Goal: Transaction & Acquisition: Purchase product/service

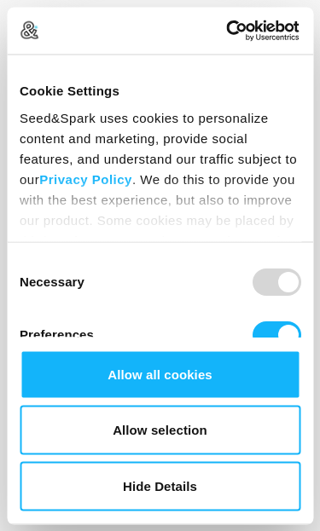
click at [186, 425] on button "Allow selection" at bounding box center [160, 430] width 281 height 49
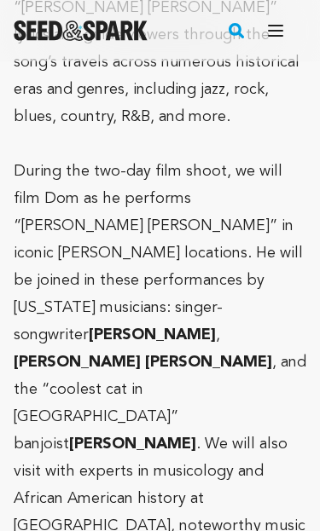
scroll to position [2545, 0]
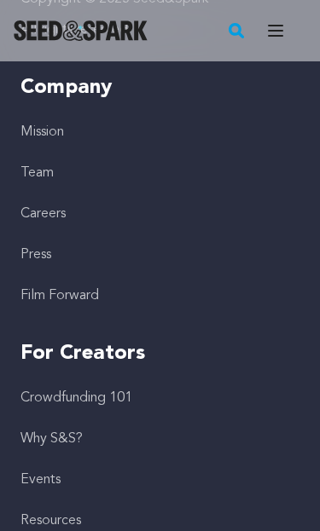
scroll to position [6181, 0]
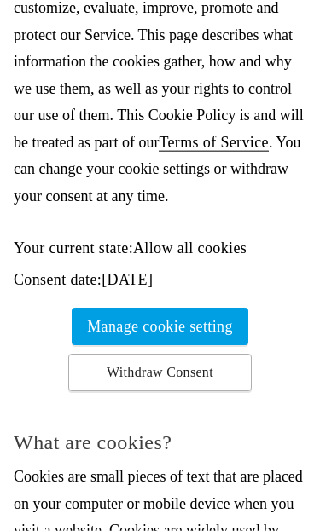
scroll to position [276, 0]
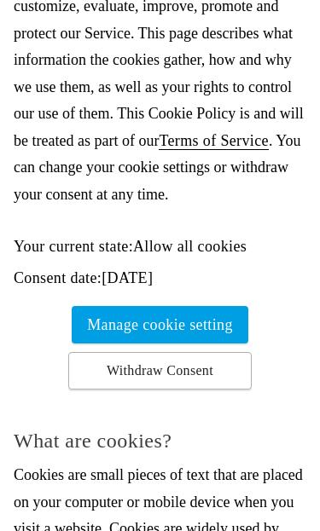
click at [204, 363] on link "Withdraw Consent" at bounding box center [159, 371] width 183 height 38
click at [209, 317] on link "Manage cookie setting" at bounding box center [160, 325] width 177 height 38
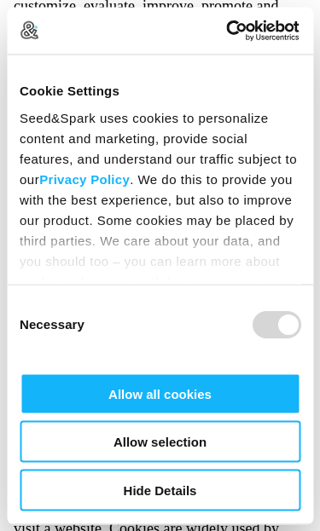
click at [262, 383] on div at bounding box center [276, 377] width 49 height 27
click at [285, 384] on div at bounding box center [276, 377] width 49 height 27
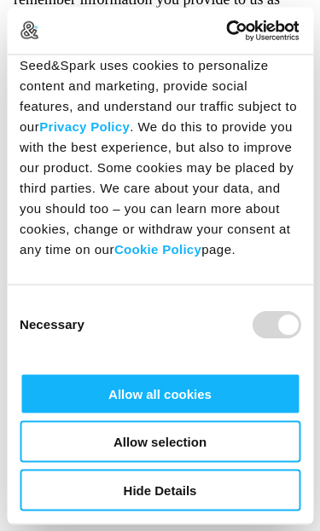
scroll to position [73, 0]
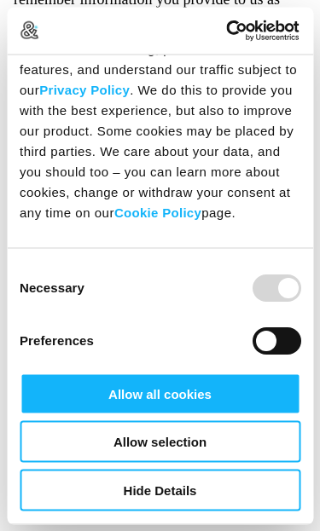
click at [220, 252] on div "Consent Selection Necessary Preferences Statistics Marketing" at bounding box center [160, 368] width 306 height 238
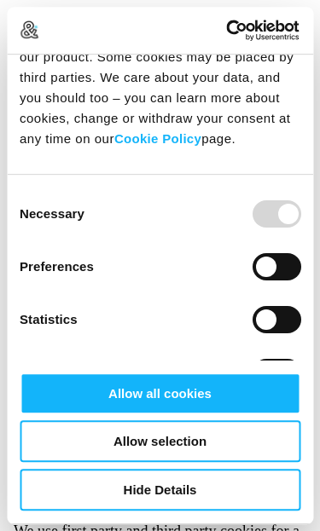
scroll to position [1299, 0]
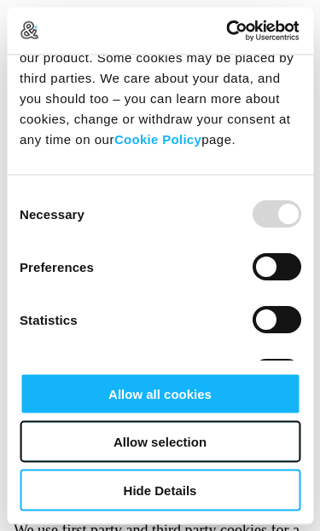
click at [218, 463] on button "Allow selection" at bounding box center [160, 442] width 281 height 42
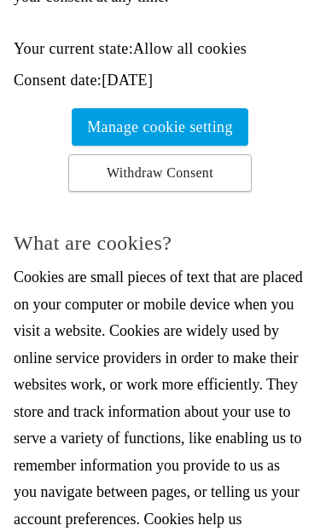
scroll to position [475, 0]
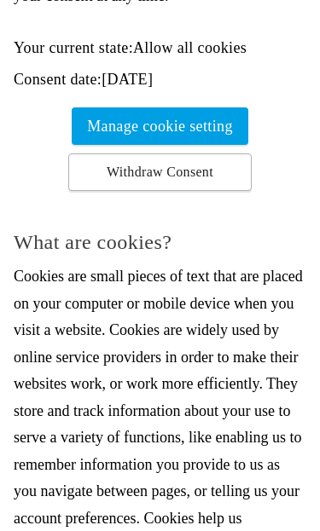
click at [210, 122] on link "Manage cookie setting" at bounding box center [160, 126] width 177 height 38
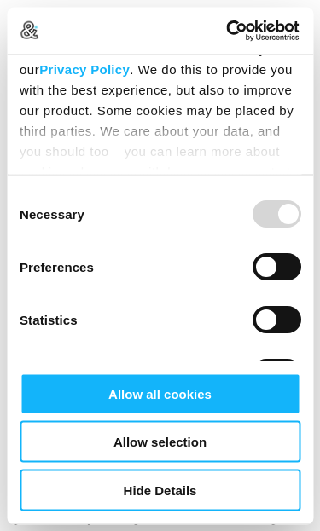
scroll to position [502, 0]
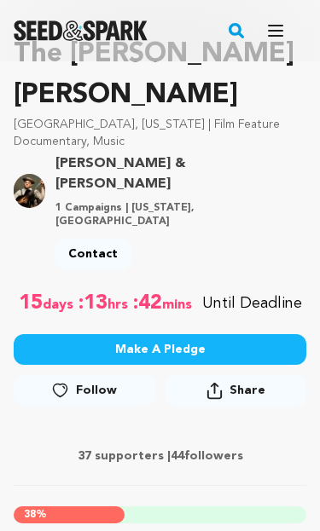
scroll to position [297, 0]
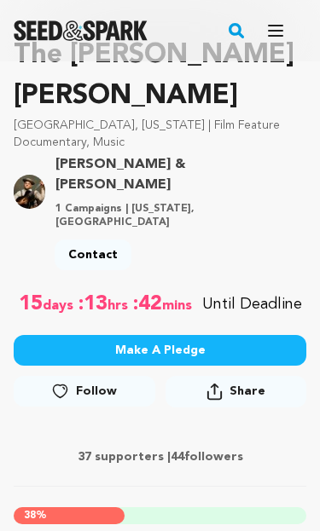
click at [188, 335] on button "Make A Pledge" at bounding box center [160, 350] width 292 height 31
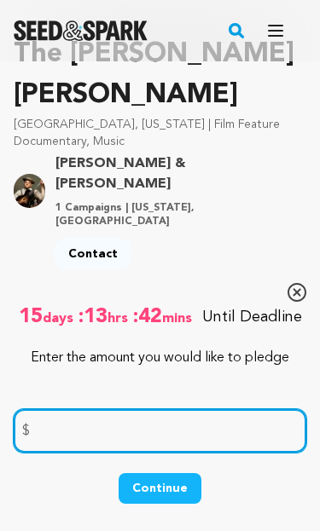
click at [49, 409] on input "number" at bounding box center [160, 430] width 292 height 43
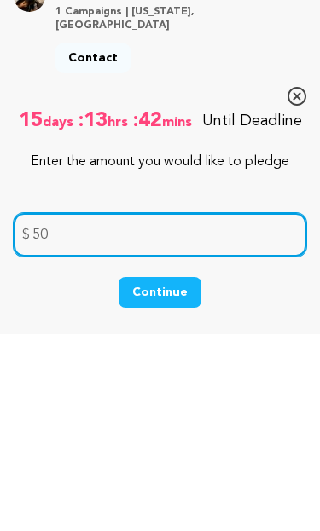
type input "50"
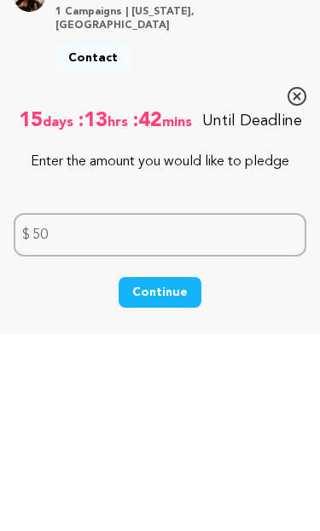
click at [175, 474] on button "Continue" at bounding box center [160, 489] width 83 height 31
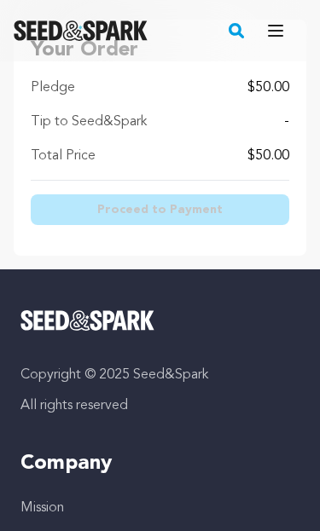
scroll to position [715, 0]
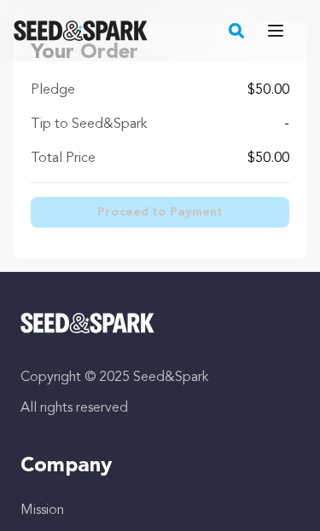
click at [242, 28] on rect "button" at bounding box center [236, 30] width 20 height 20
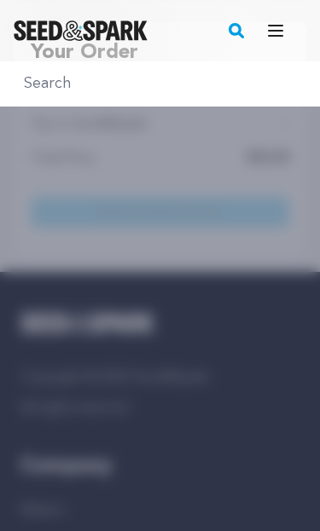
click at [242, 32] on rect "button" at bounding box center [236, 30] width 20 height 20
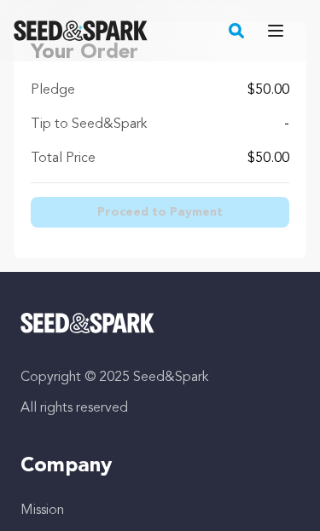
click at [288, 26] on button "Open main menu" at bounding box center [275, 31] width 34 height 34
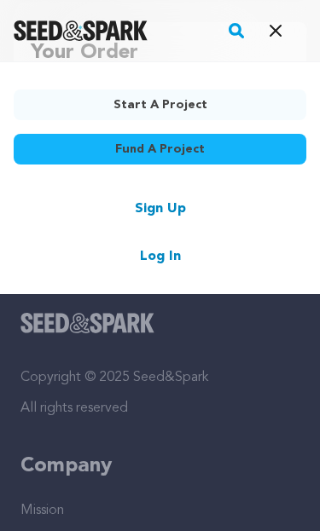
click at [177, 207] on link "Sign Up" at bounding box center [160, 209] width 51 height 20
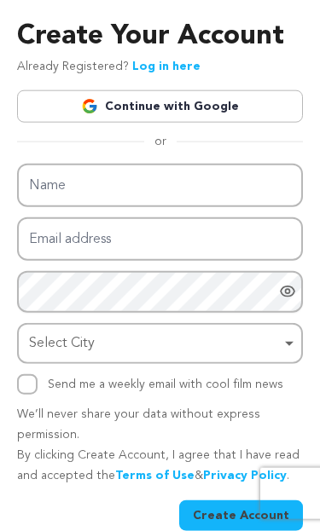
scroll to position [99, 0]
click at [245, 470] on link "Privacy Policy" at bounding box center [245, 476] width 84 height 12
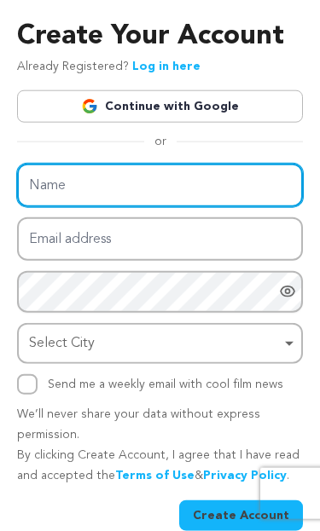
click at [66, 164] on input "Name" at bounding box center [160, 185] width 286 height 43
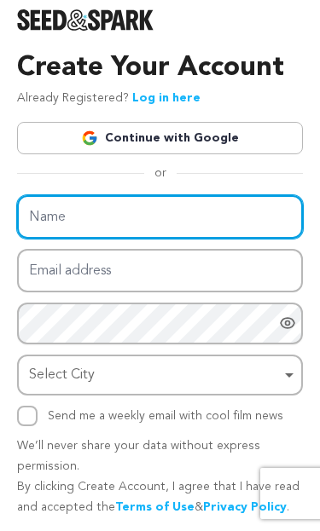
scroll to position [0, 0]
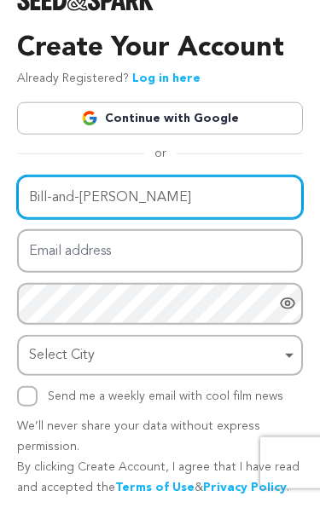
type input "Bill-and-[PERSON_NAME]"
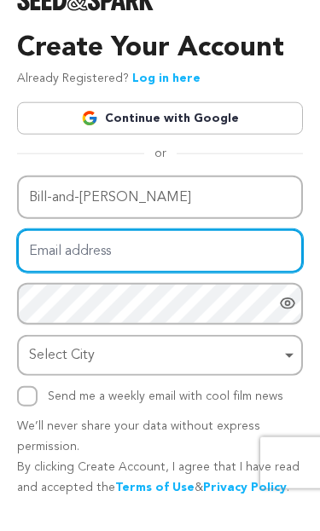
click at [72, 260] on input "Email address" at bounding box center [160, 281] width 286 height 43
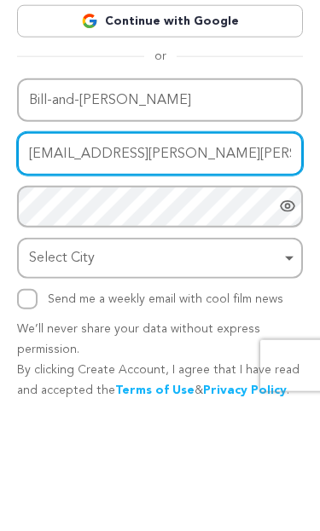
type input "[EMAIL_ADDRESS][PERSON_NAME][PERSON_NAME][DOMAIN_NAME]"
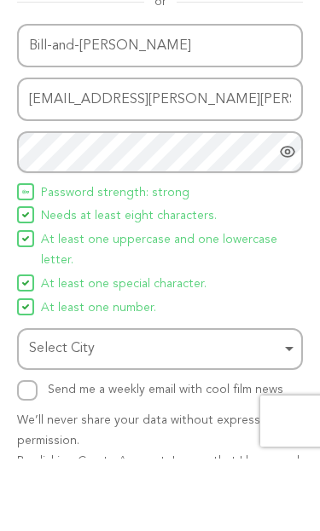
scroll to position [108, 0]
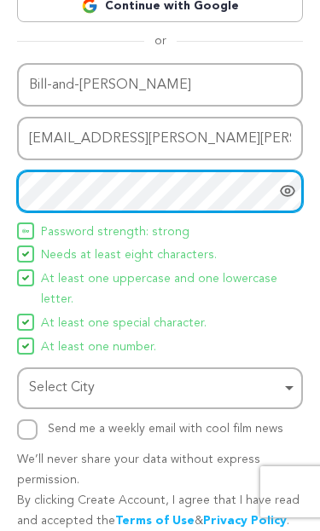
click at [292, 383] on div "Select City Remove item" at bounding box center [160, 390] width 269 height 32
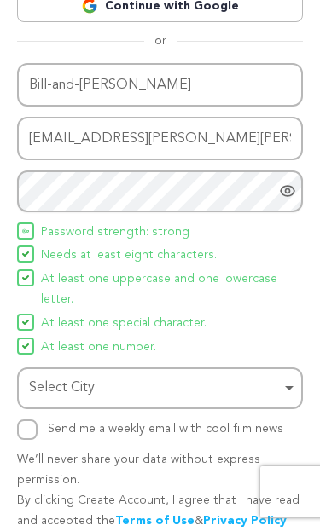
scroll to position [142, 0]
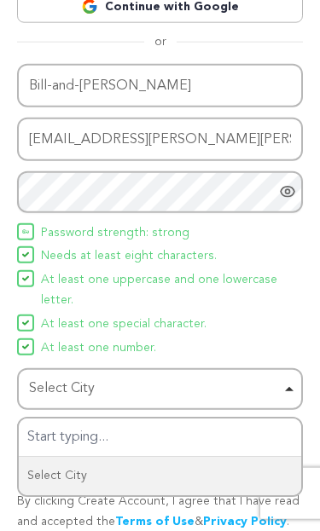
click at [277, 326] on li "At least one special character." at bounding box center [160, 325] width 286 height 20
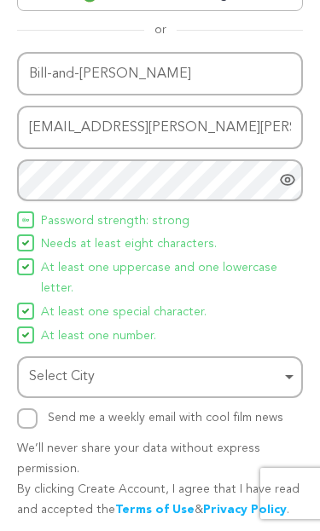
scroll to position [179, 0]
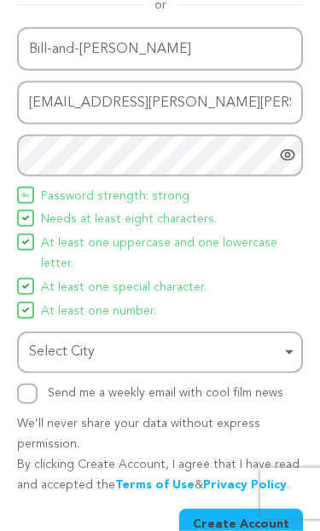
click at [286, 350] on div "Select City Remove item" at bounding box center [160, 353] width 269 height 32
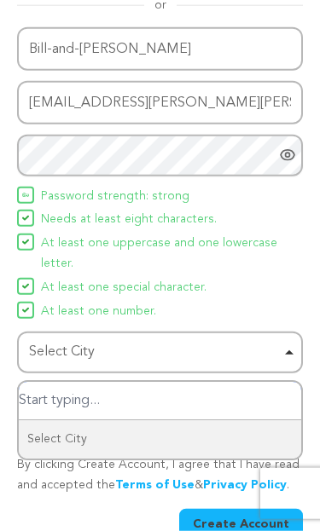
click at [66, 340] on div "Select City Remove item" at bounding box center [155, 352] width 252 height 25
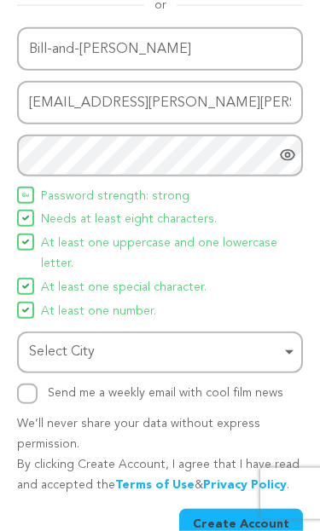
click at [78, 348] on div "Select City Remove item" at bounding box center [155, 352] width 252 height 25
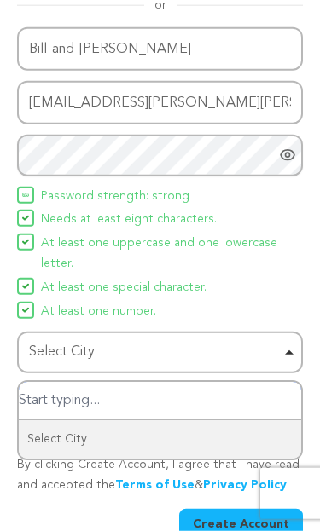
click at [105, 388] on input "Select City" at bounding box center [160, 401] width 282 height 38
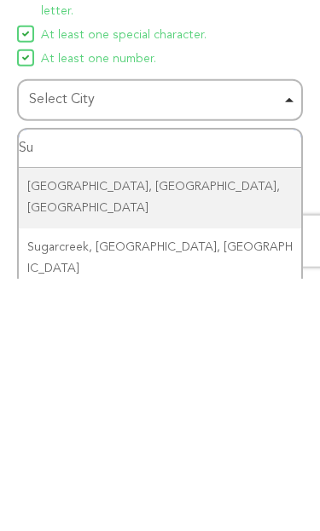
type input "S"
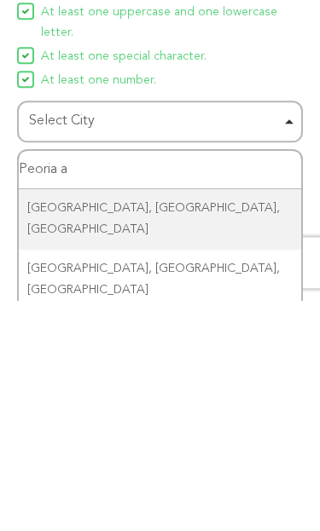
type input "Peoria az"
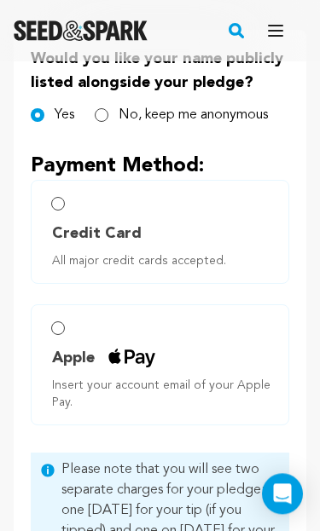
scroll to position [634, 0]
click at [66, 180] on label "Credit Card All major credit cards accepted." at bounding box center [160, 232] width 258 height 104
radio input "true"
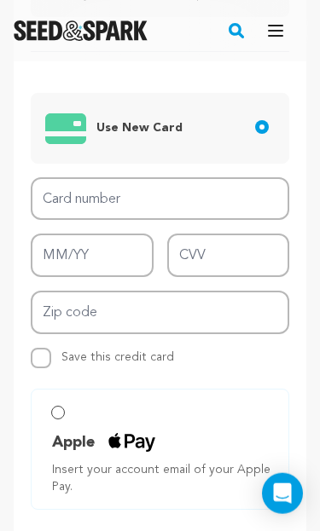
scroll to position [887, 0]
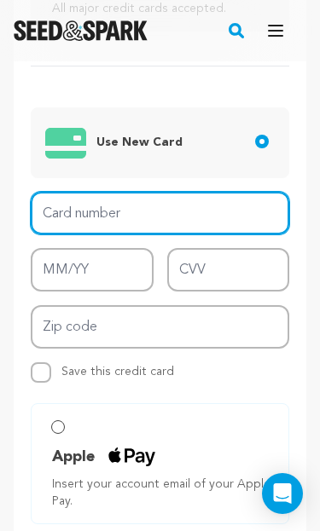
click at [78, 192] on input "Card number" at bounding box center [160, 213] width 258 height 43
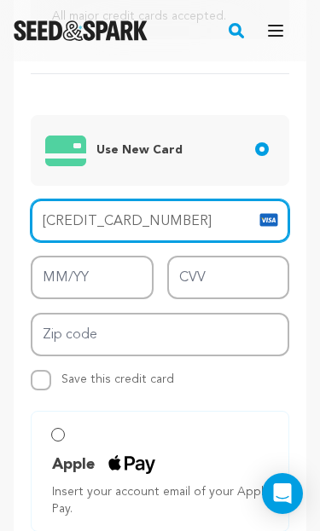
type input "4246 4249 5087 3818"
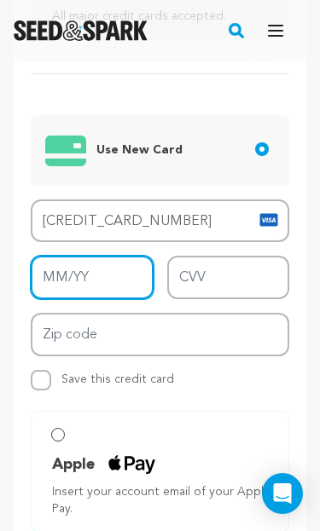
click at [102, 256] on input "MM/YY" at bounding box center [92, 277] width 123 height 43
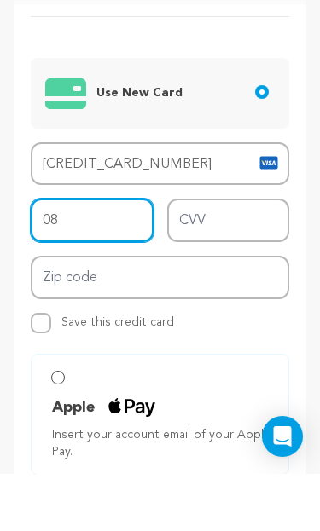
type input "0"
type input "08/30"
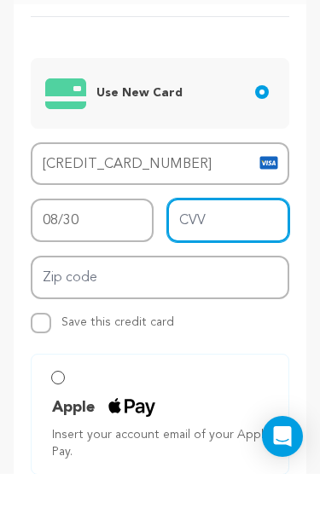
click at [214, 256] on input "CVV" at bounding box center [228, 277] width 123 height 43
type input "734"
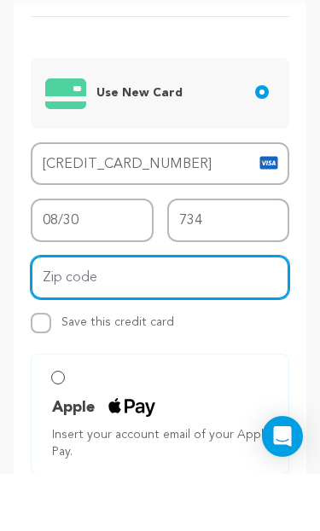
click at [86, 313] on input "Zip code" at bounding box center [160, 334] width 258 height 43
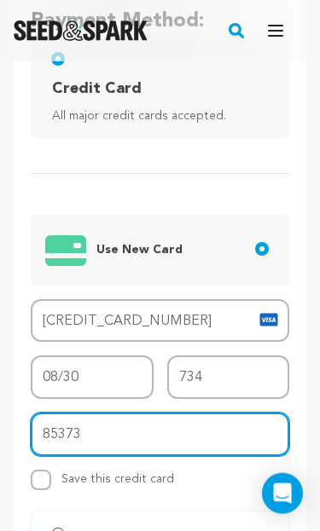
click at [100, 413] on input "85373" at bounding box center [160, 434] width 258 height 43
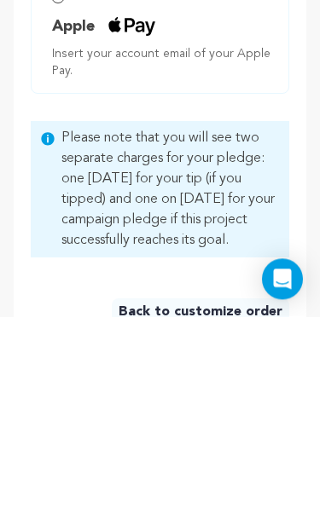
scroll to position [1103, 0]
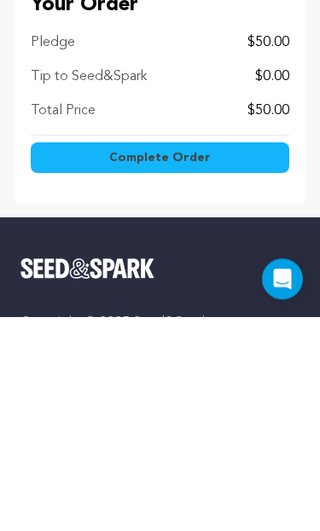
type input "85372"
click at [185, 364] on span "Complete Order" at bounding box center [159, 372] width 101 height 17
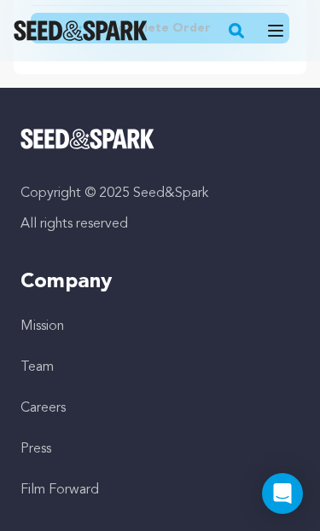
scroll to position [1741, 0]
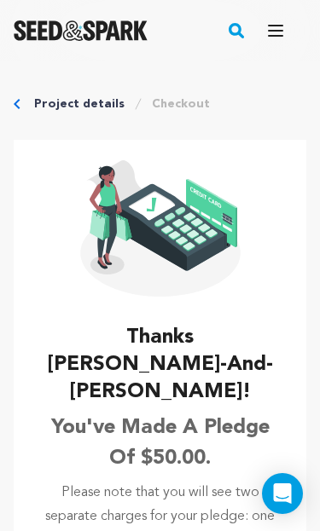
click at [278, 32] on icon "button" at bounding box center [276, 31] width 14 height 10
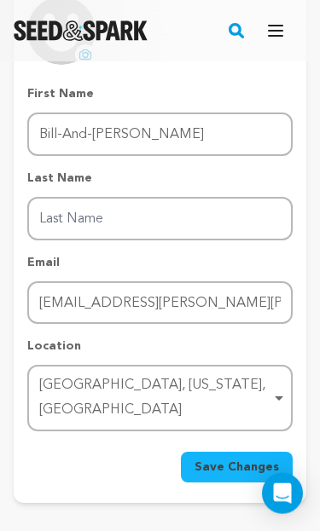
scroll to position [292, 0]
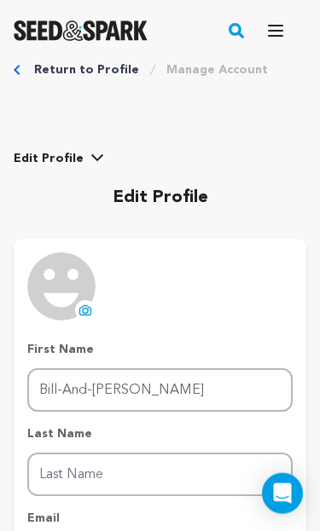
click at [279, 23] on icon "button" at bounding box center [275, 30] width 20 height 20
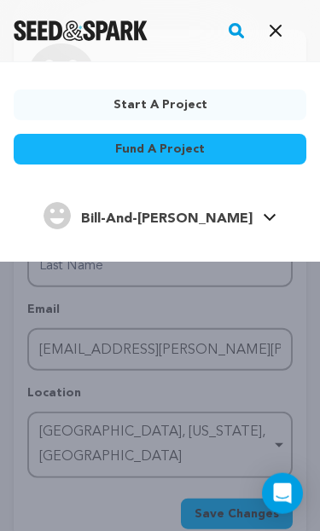
scroll to position [244, 0]
click at [247, 485] on div "Start a project Fund a project Bill-And-Beth" at bounding box center [160, 326] width 320 height 531
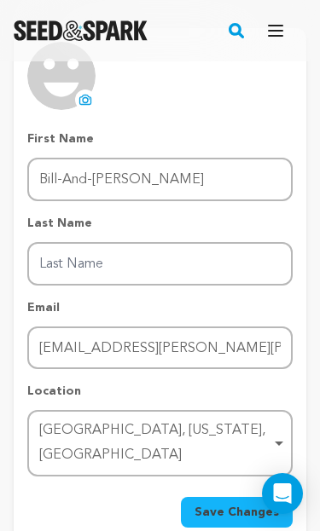
click at [264, 504] on span "Save Changes" at bounding box center [236, 512] width 84 height 17
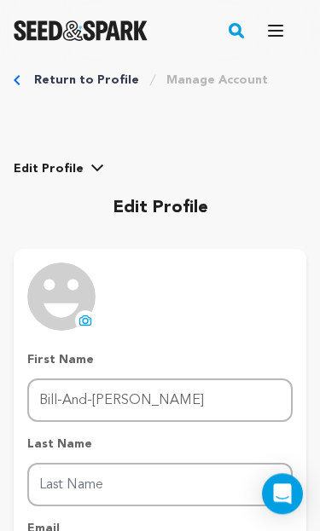
scroll to position [0, 0]
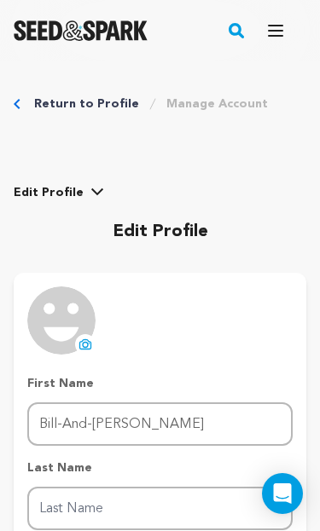
click at [233, 107] on link "Manage Account" at bounding box center [216, 104] width 101 height 17
click at [223, 106] on link "Manage Account" at bounding box center [216, 104] width 101 height 17
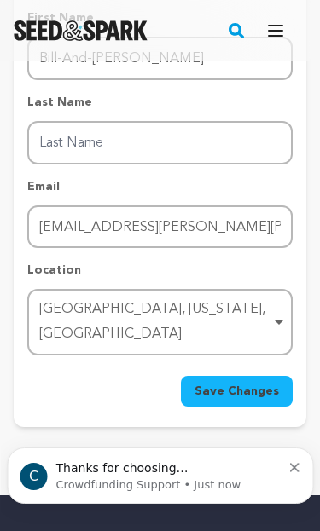
scroll to position [401, 0]
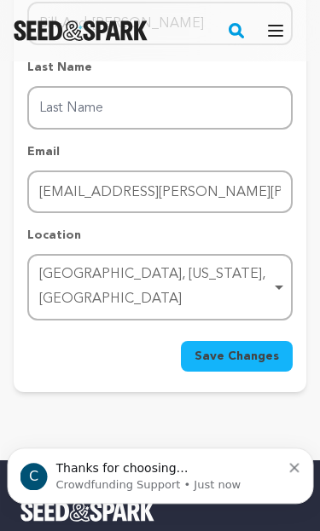
click at [257, 348] on span "Save Changes" at bounding box center [236, 356] width 84 height 17
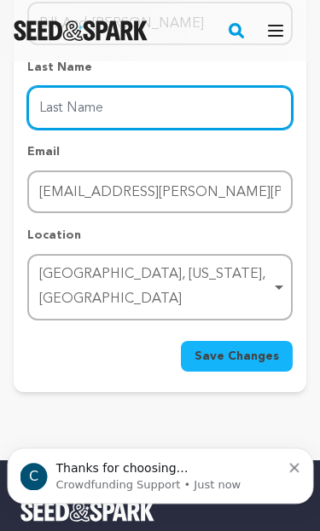
scroll to position [335, 0]
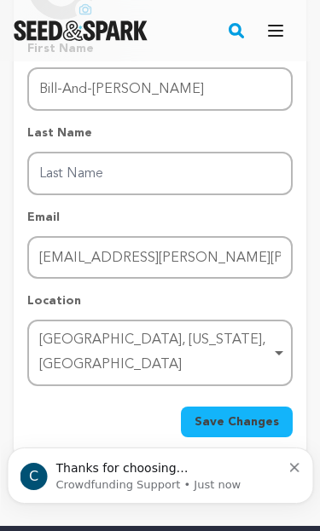
click at [316, 254] on div "Return to Profile Manage Account edit profile e-mail notifications social netwo…" at bounding box center [160, 112] width 320 height 773
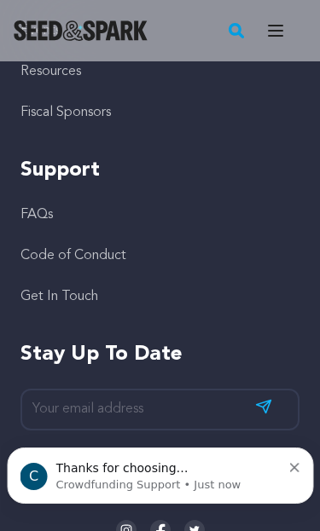
scroll to position [1434, 0]
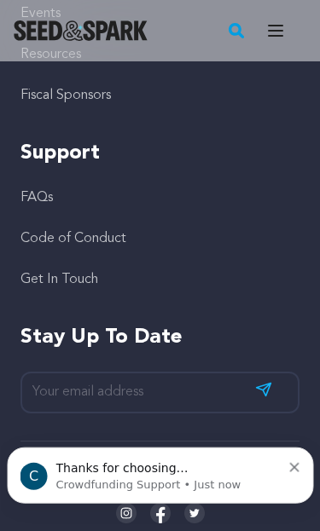
click at [230, 479] on p "Crowdfunding Support • Just now" at bounding box center [167, 484] width 225 height 15
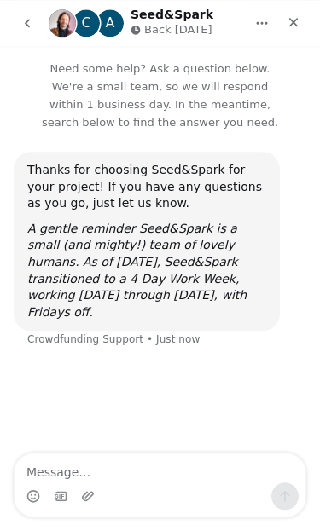
scroll to position [558, 0]
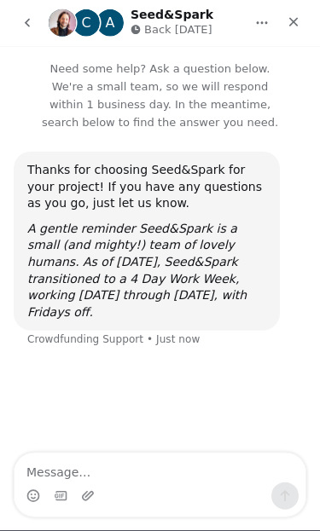
click at [206, 238] on icon "A gentle reminder Seed&Spark is a small (and mighty!) team of lovely humans. As…" at bounding box center [136, 270] width 219 height 97
click at [195, 100] on p "Need some help? Ask a question below. We're a small team, so we will respond wi…" at bounding box center [160, 88] width 320 height 85
click at [295, 12] on div "Close" at bounding box center [293, 22] width 31 height 31
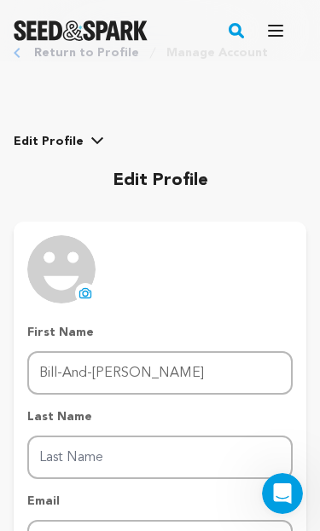
scroll to position [0, 0]
